Goal: Task Accomplishment & Management: Use online tool/utility

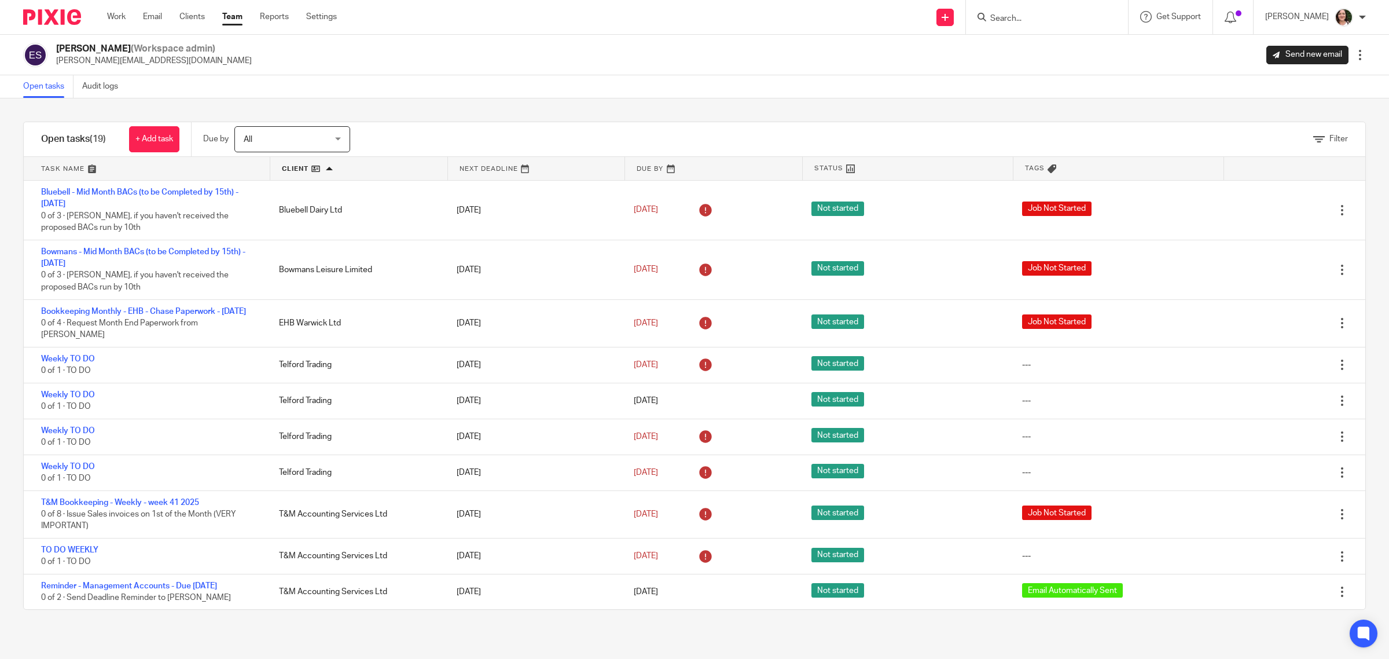
scroll to position [381, 0]
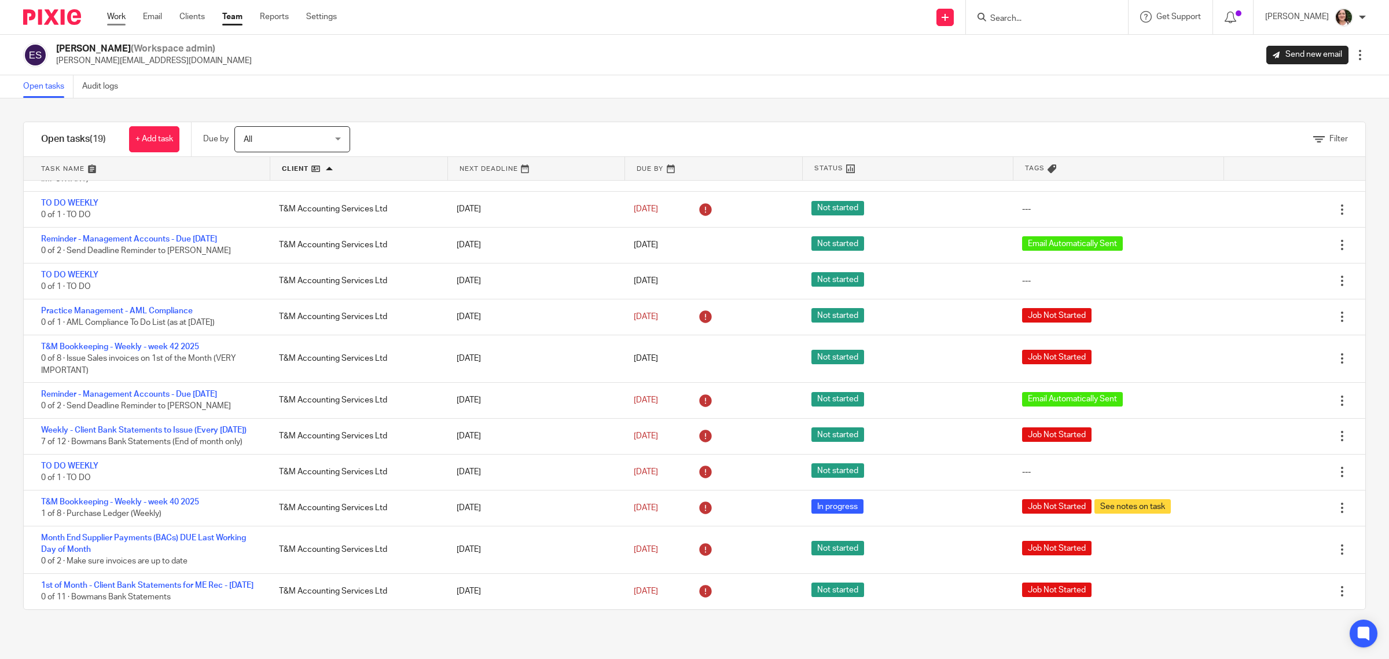
click at [120, 20] on link "Work" at bounding box center [116, 17] width 19 height 12
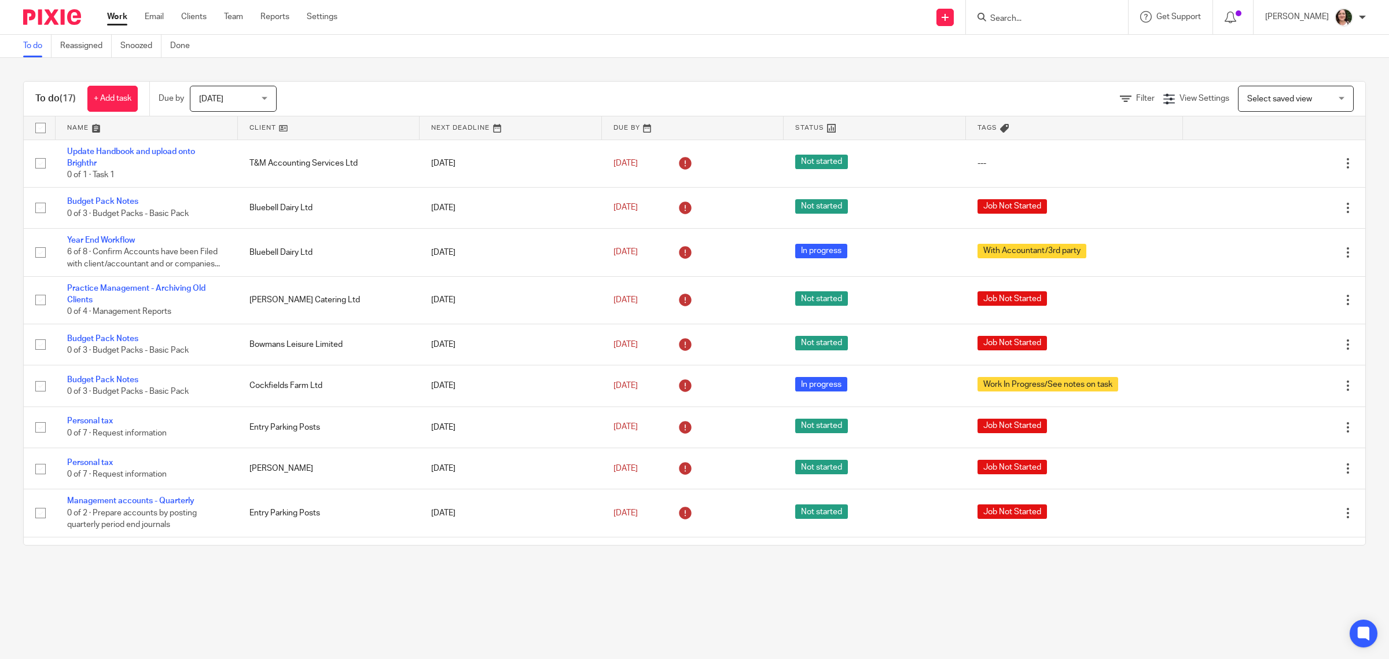
click at [259, 123] on link at bounding box center [329, 127] width 182 height 23
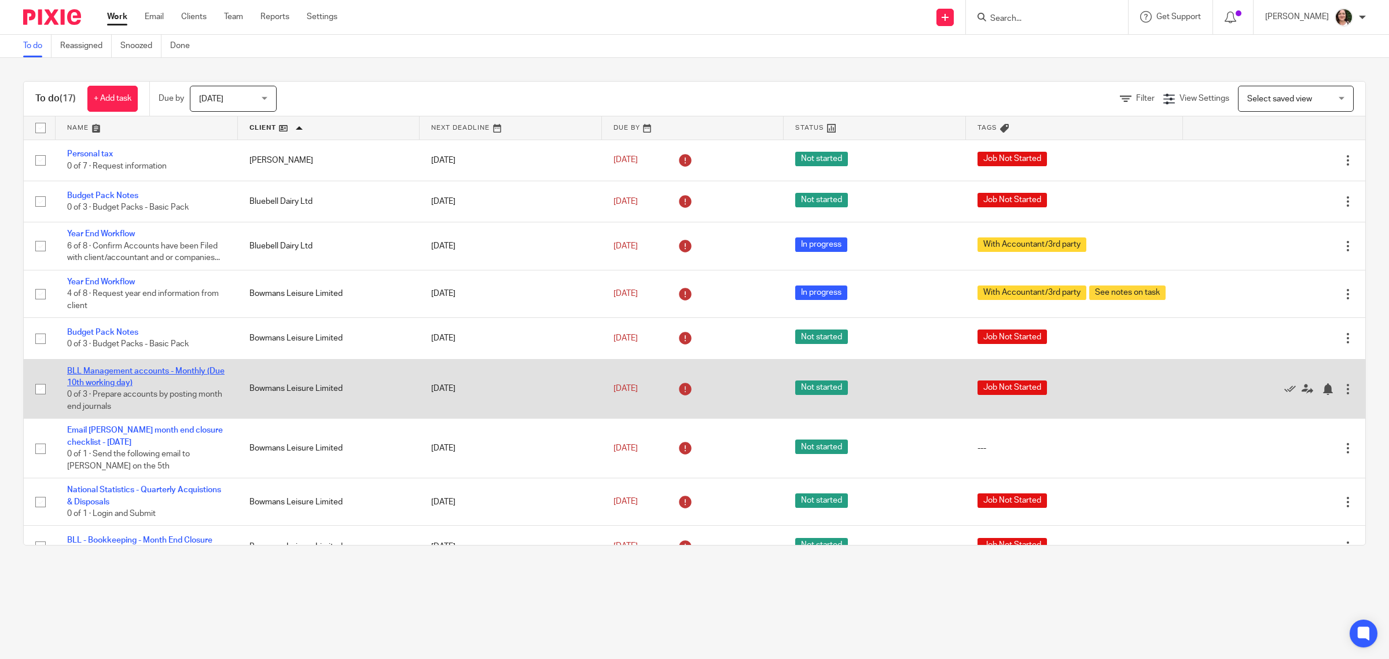
click at [178, 371] on link "BLL Management accounts - Monthly (Due 10th working day)" at bounding box center [145, 377] width 157 height 20
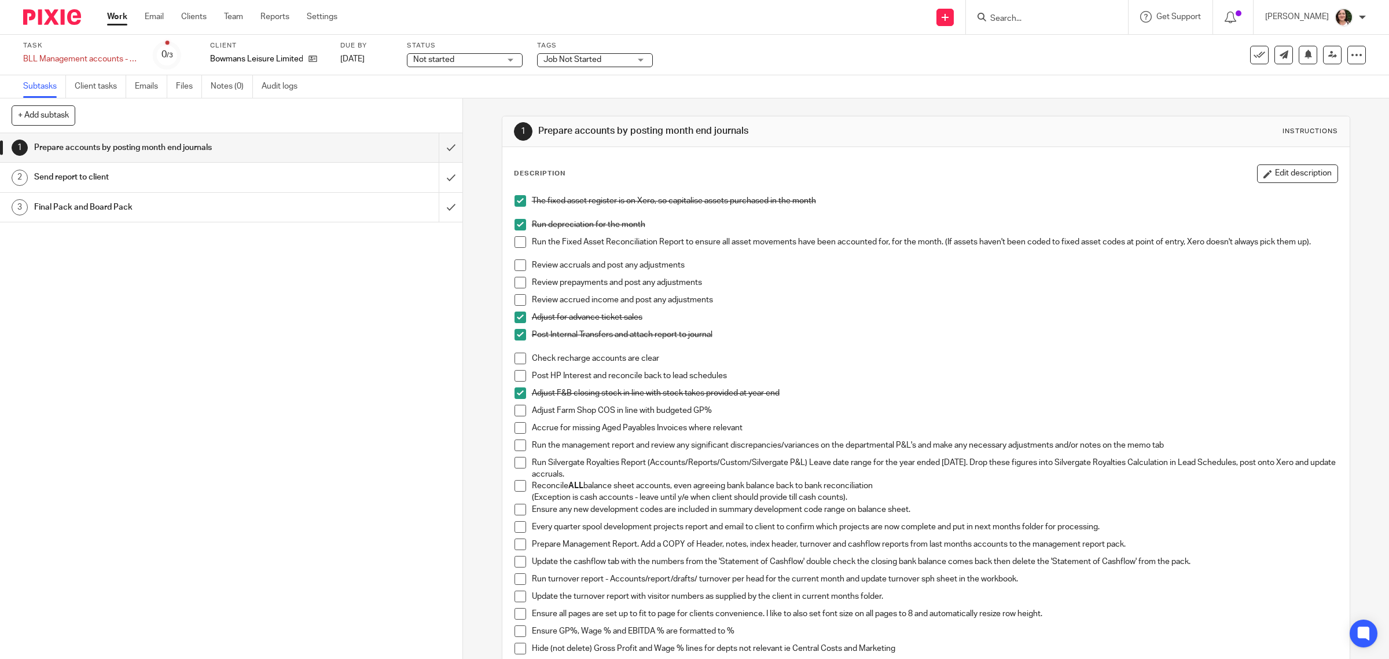
click at [516, 239] on span at bounding box center [521, 242] width 12 height 12
